Goal: Information Seeking & Learning: Learn about a topic

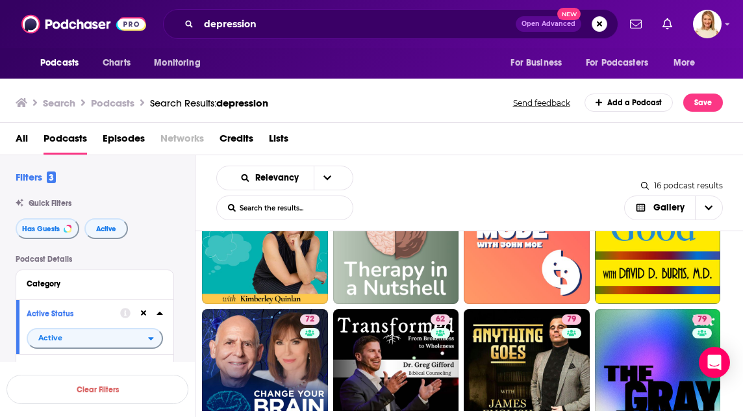
scroll to position [68, 0]
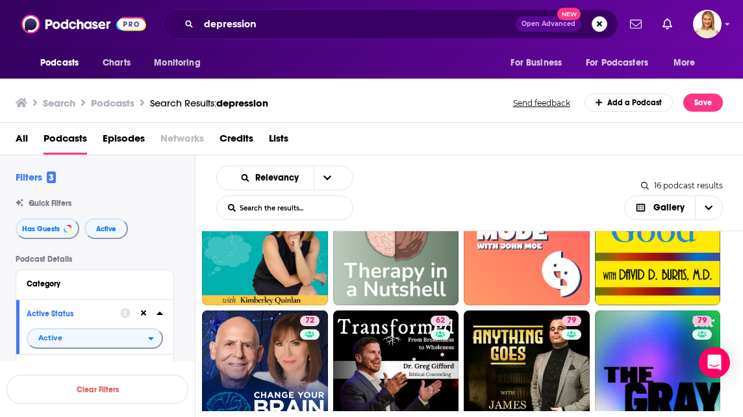
click at [324, 78] on icon "open menu" at bounding box center [328, 178] width 8 height 5
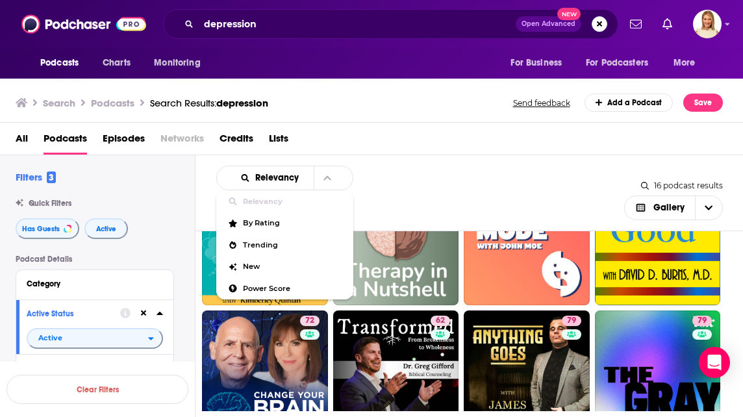
click at [291, 78] on div "Power Score" at bounding box center [284, 289] width 137 height 22
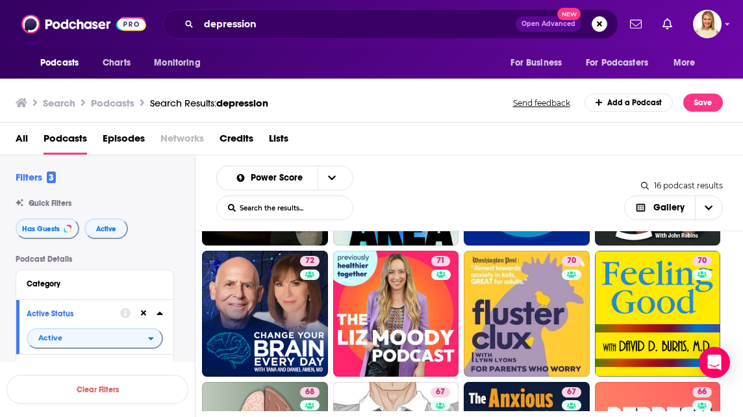
scroll to position [125, 0]
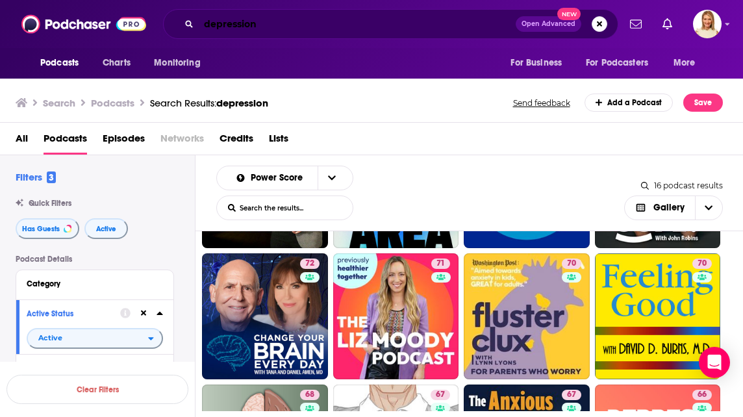
click at [289, 23] on input "depression" at bounding box center [357, 24] width 317 height 21
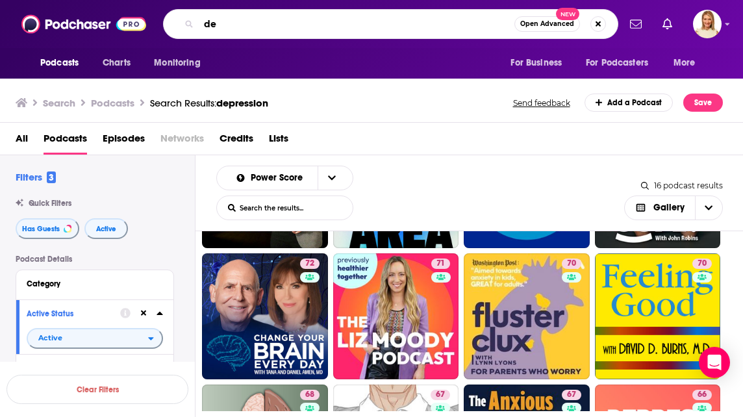
type input "d"
type input "writers"
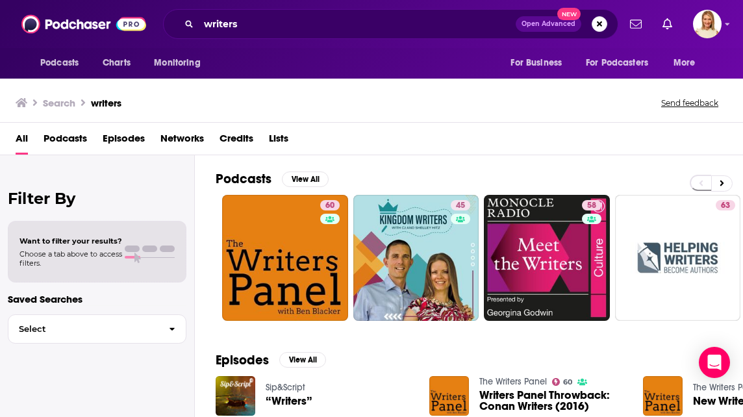
click at [59, 78] on span "Podcasts" at bounding box center [66, 141] width 44 height 27
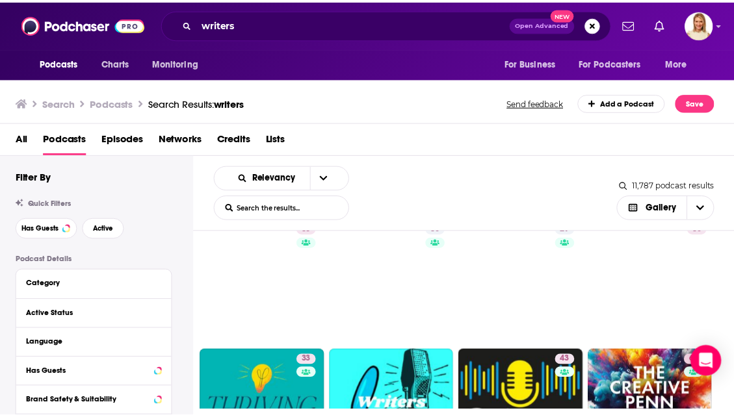
scroll to position [1337, 0]
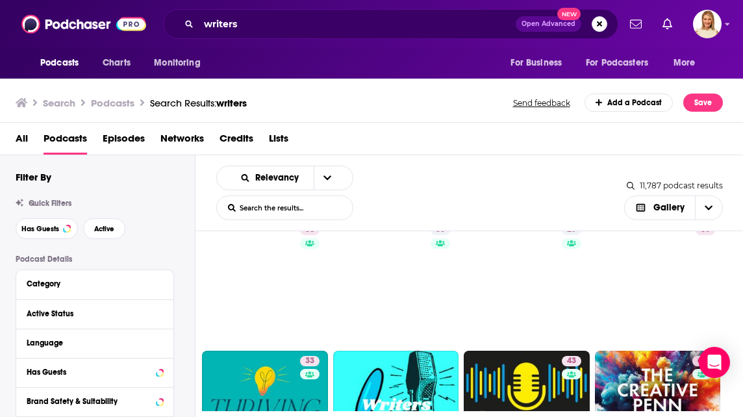
click at [402, 78] on link "35" at bounding box center [658, 283] width 126 height 126
